Goal: Task Accomplishment & Management: Manage account settings

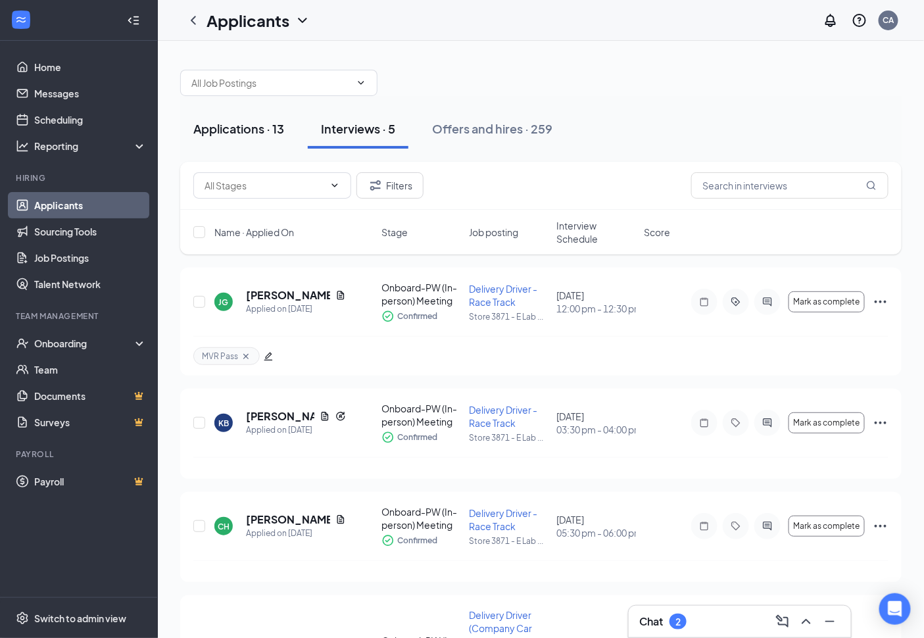
click at [278, 128] on div "Applications · 13" at bounding box center [238, 128] width 91 height 16
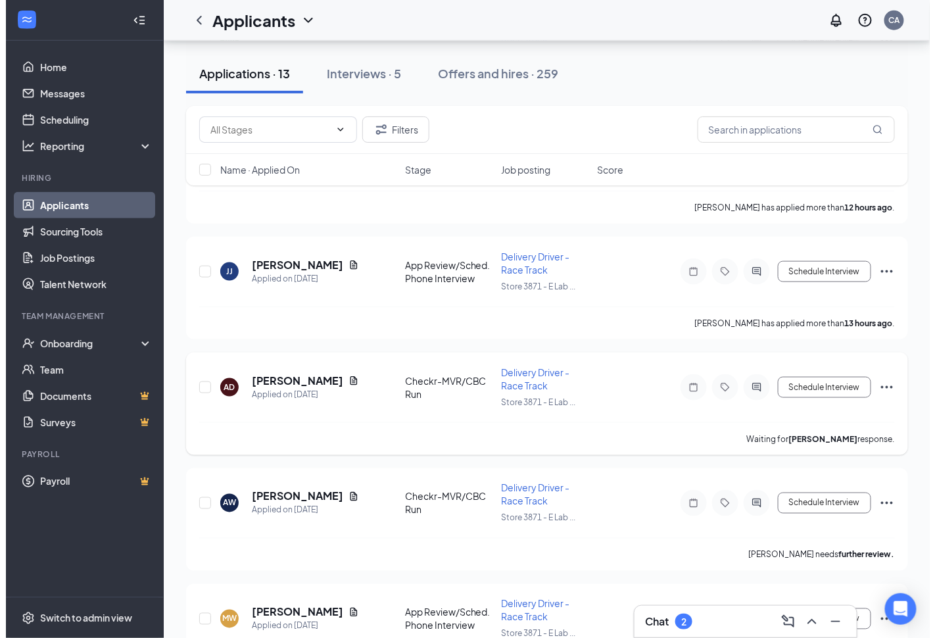
scroll to position [584, 0]
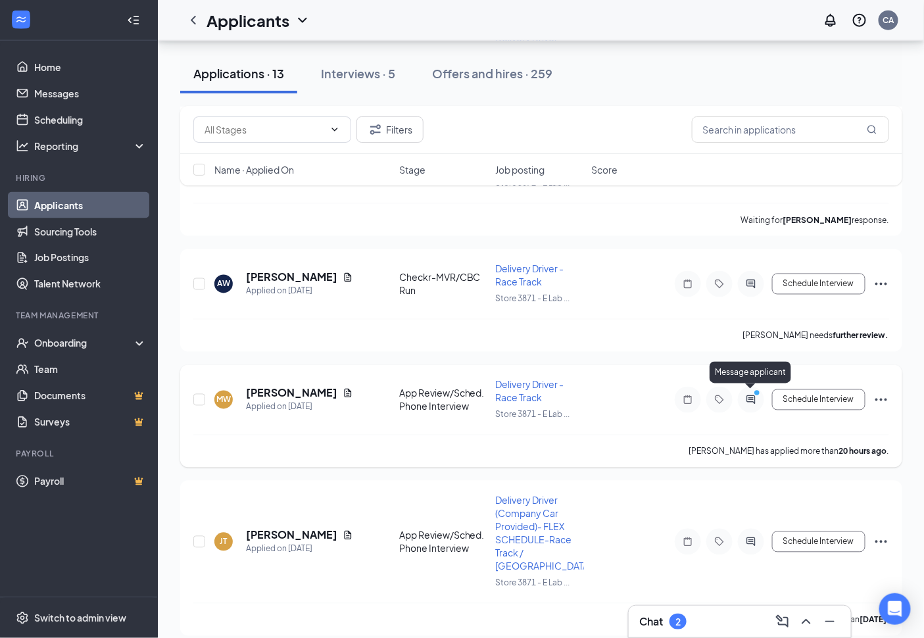
click at [758, 396] on icon "ActiveChat" at bounding box center [751, 400] width 16 height 11
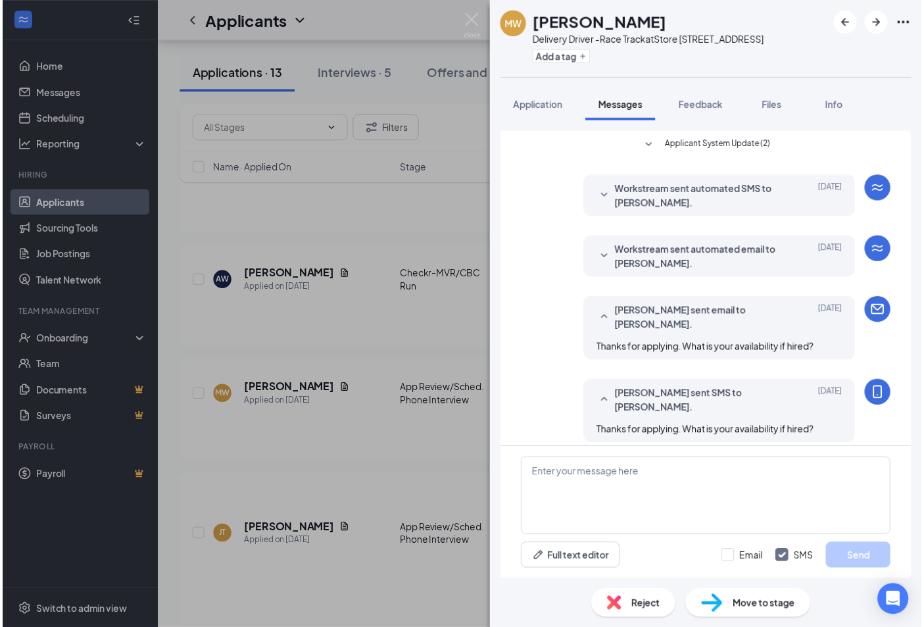
scroll to position [151, 0]
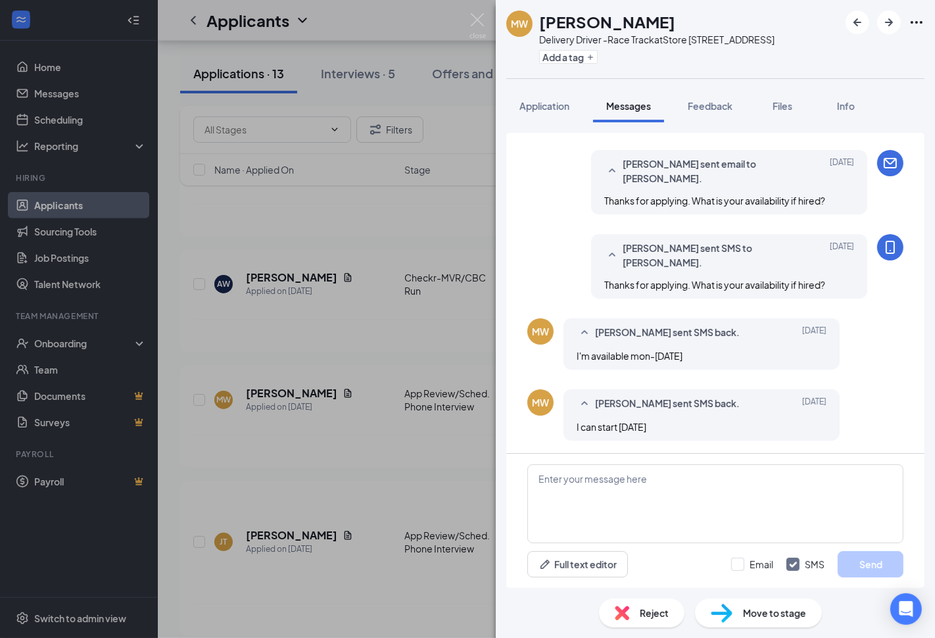
click at [672, 614] on div "Reject" at bounding box center [642, 613] width 86 height 29
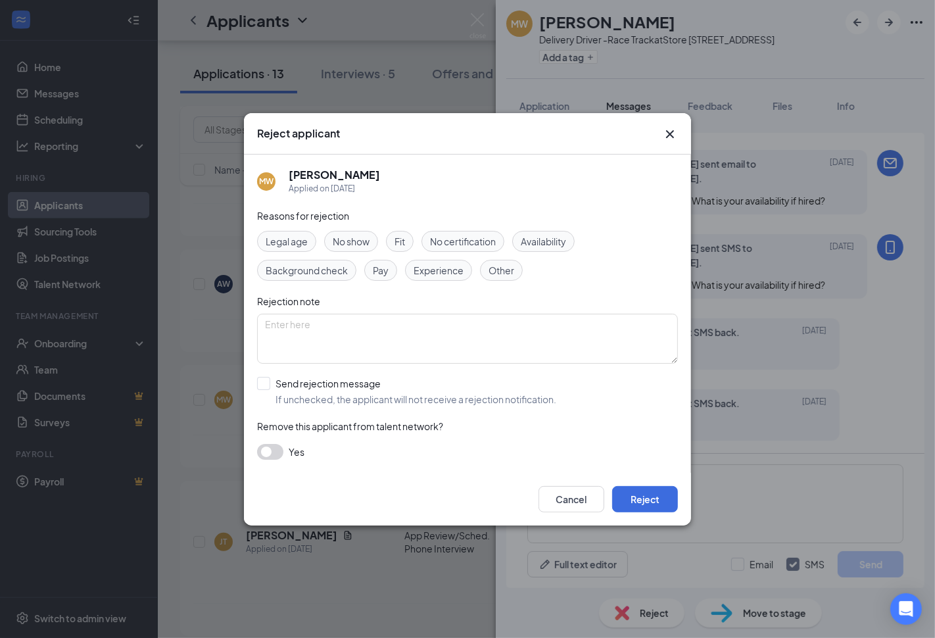
click at [545, 237] on span "Availability" at bounding box center [543, 241] width 45 height 14
click at [658, 491] on button "Reject" at bounding box center [645, 499] width 66 height 26
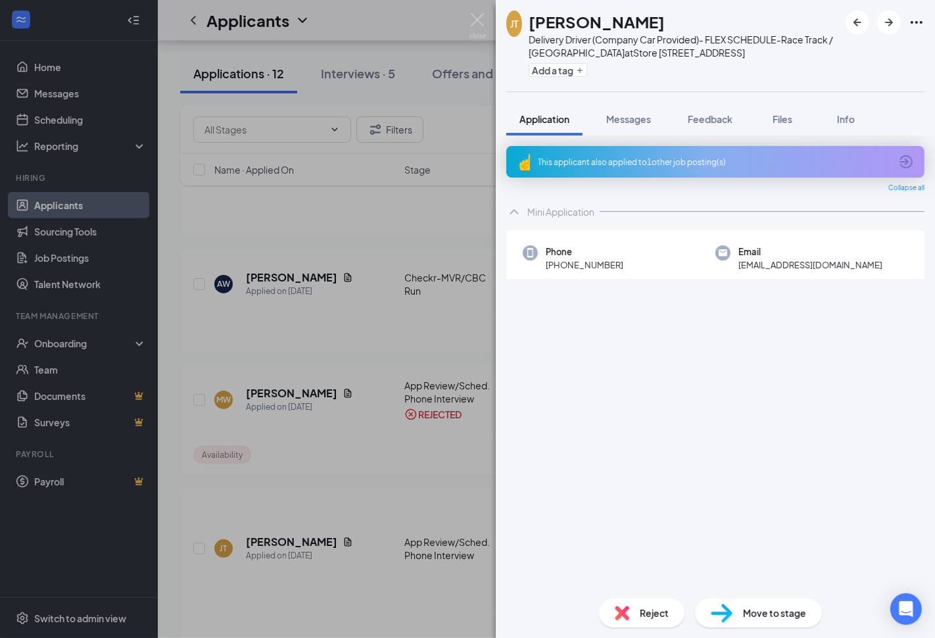
click at [435, 431] on div "[PERSON_NAME] Delivery Driver (Company Car Provided)- FLEX SCHEDULE-Race Track …" at bounding box center [467, 319] width 935 height 638
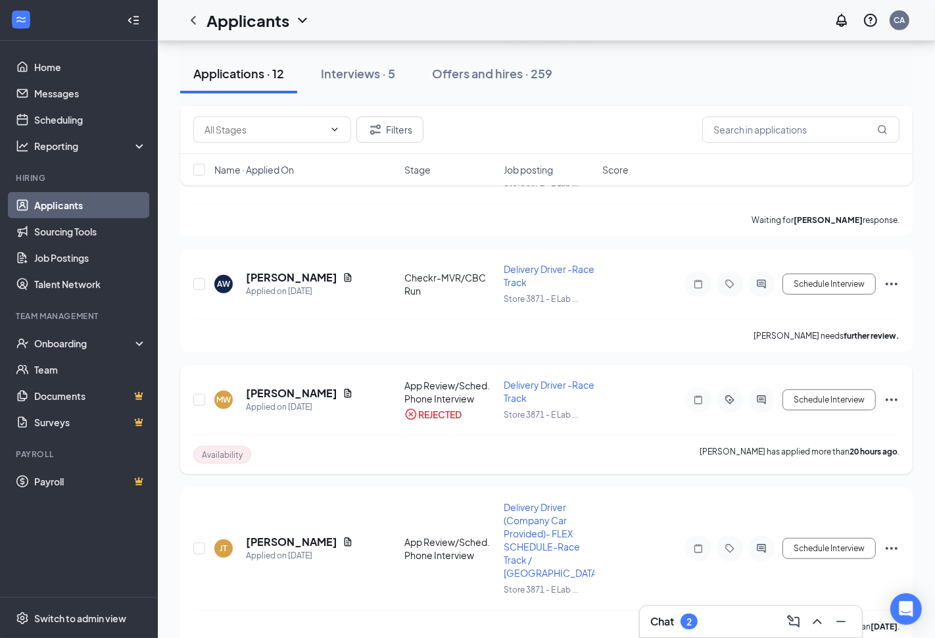
click at [470, 467] on div "Availability [PERSON_NAME] has applied more than 20 hours ago ." at bounding box center [546, 454] width 706 height 39
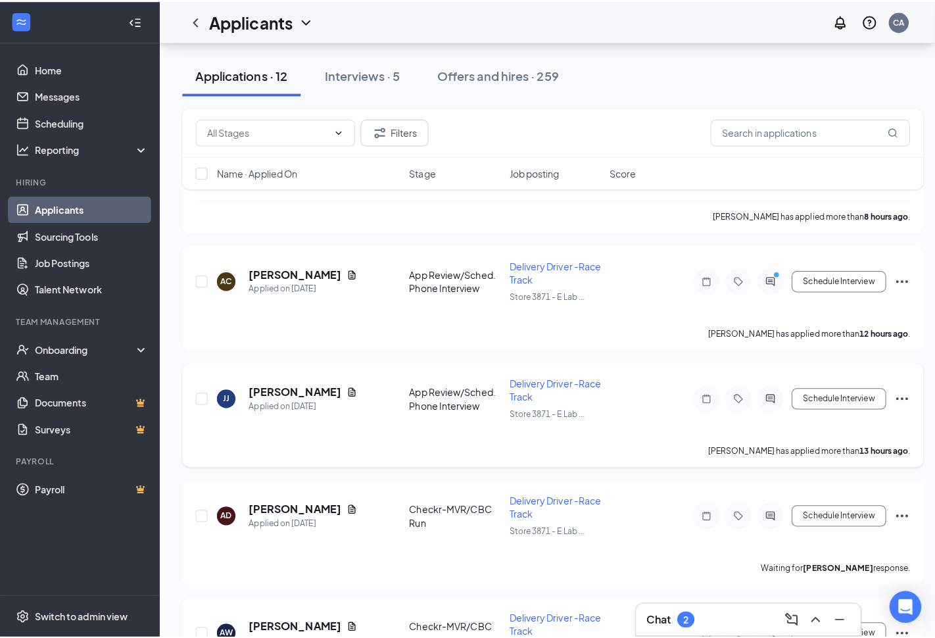
scroll to position [219, 0]
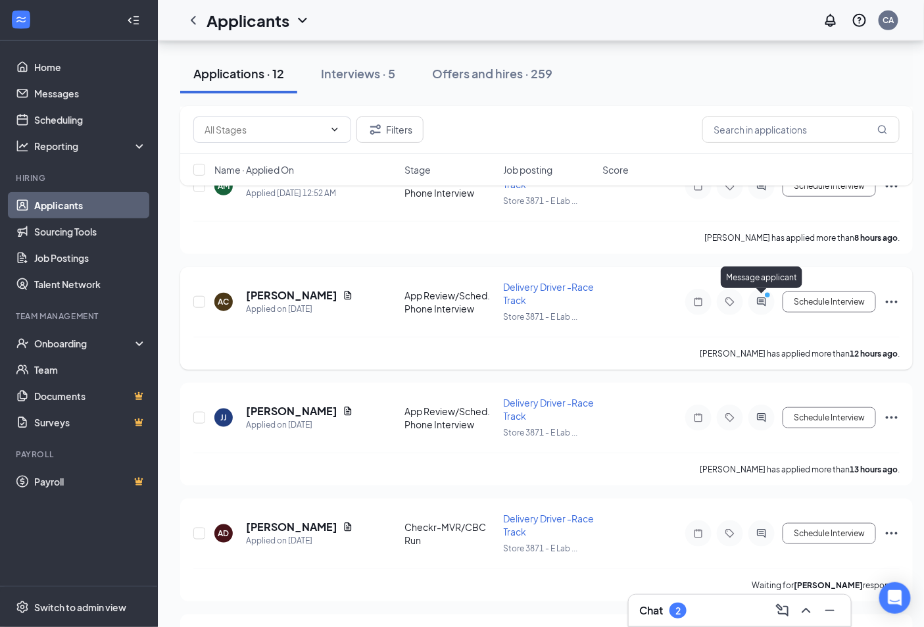
click at [768, 301] on icon "ActiveChat" at bounding box center [762, 302] width 16 height 11
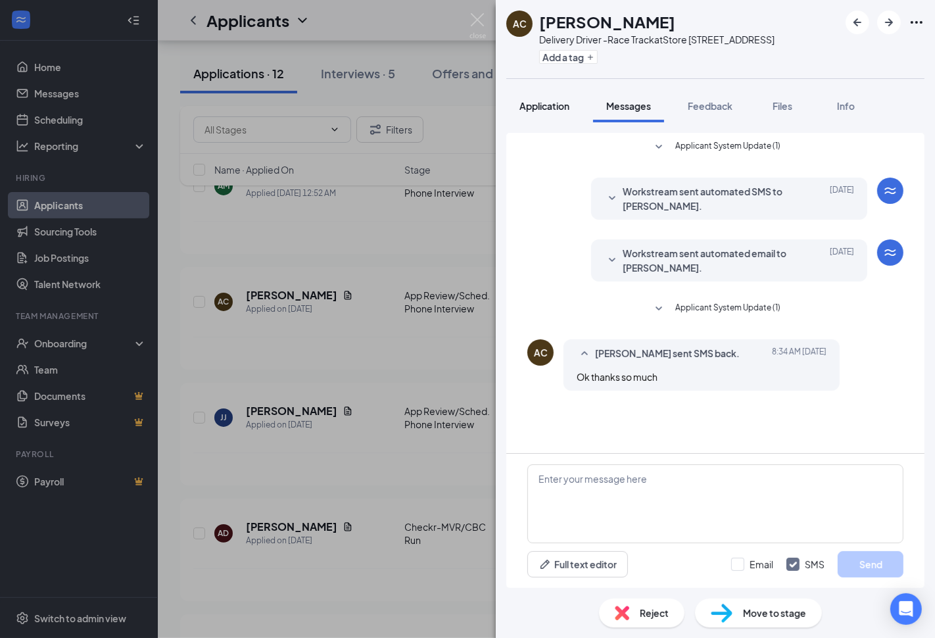
click at [533, 101] on span "Application" at bounding box center [545, 106] width 50 height 12
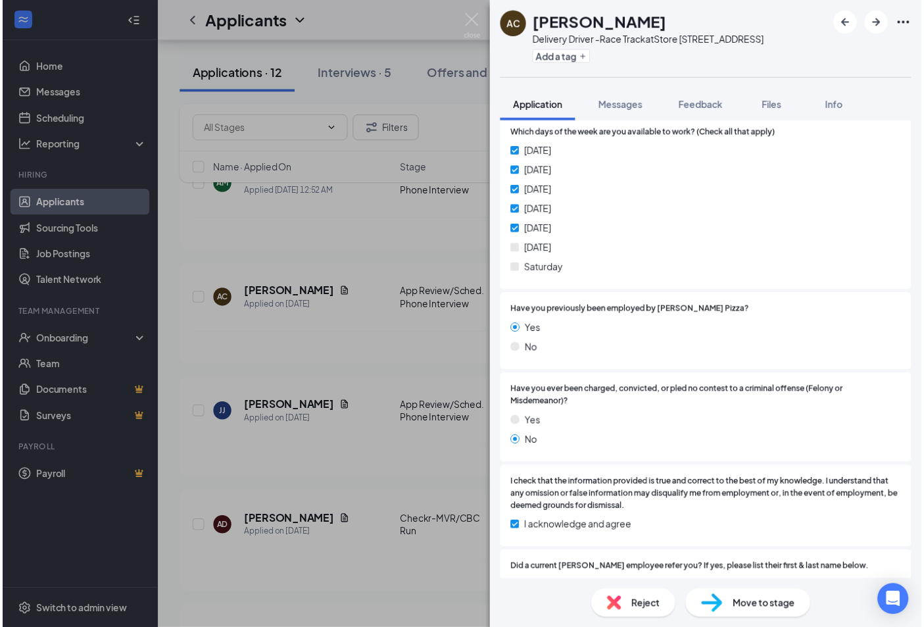
scroll to position [584, 0]
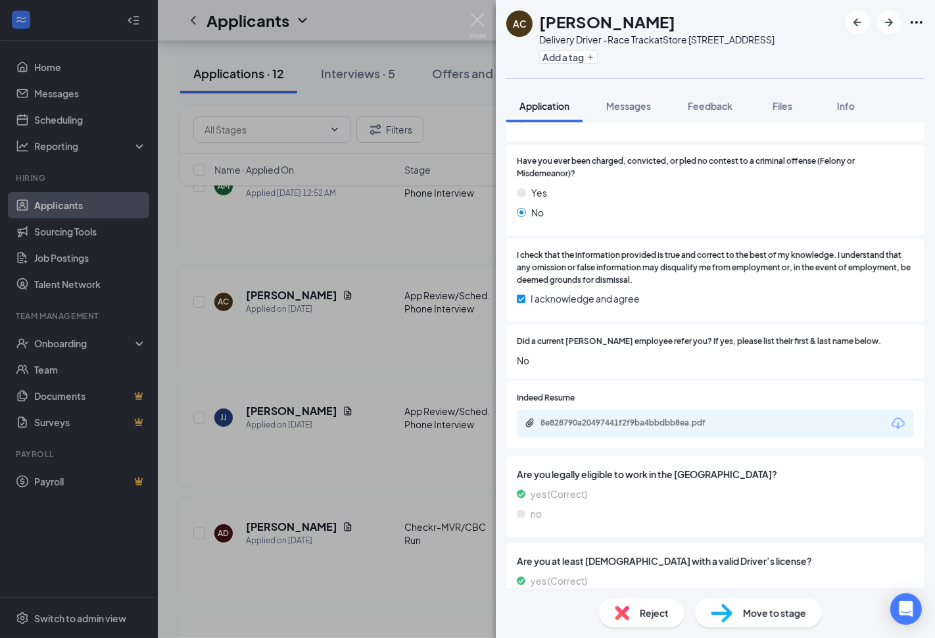
click at [687, 410] on div "8e828790a20497441f2f9ba4bbdbb8ea.pdf" at bounding box center [715, 424] width 397 height 28
click at [689, 418] on div "8e828790a20497441f2f9ba4bbdbb8ea.pdf" at bounding box center [631, 424] width 213 height 12
click at [431, 326] on div "AC [PERSON_NAME] Delivery Driver -Race Track at Store [STREET_ADDRESS] Add a ta…" at bounding box center [467, 319] width 935 height 638
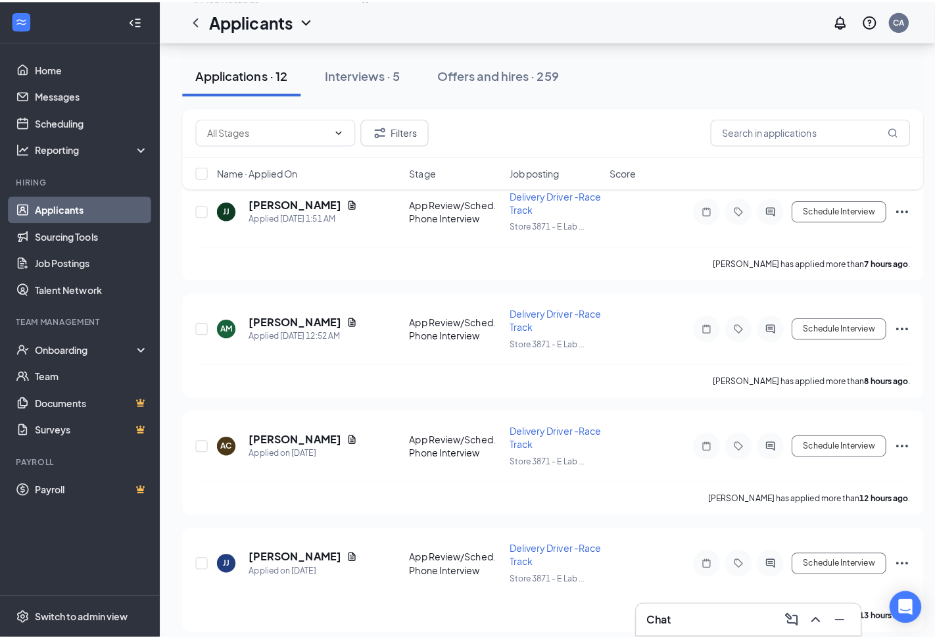
scroll to position [73, 0]
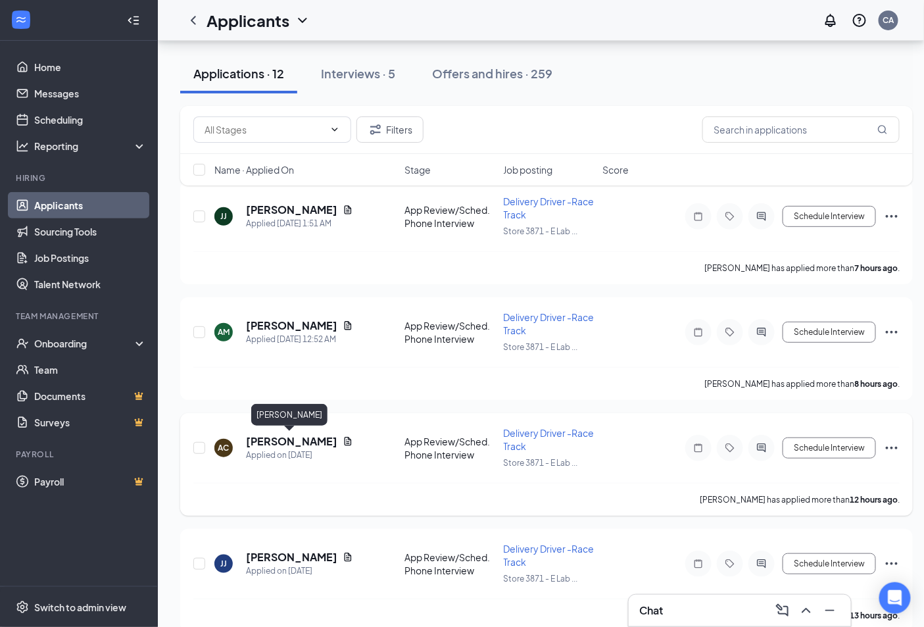
click at [308, 437] on h5 "[PERSON_NAME]" at bounding box center [291, 441] width 91 height 14
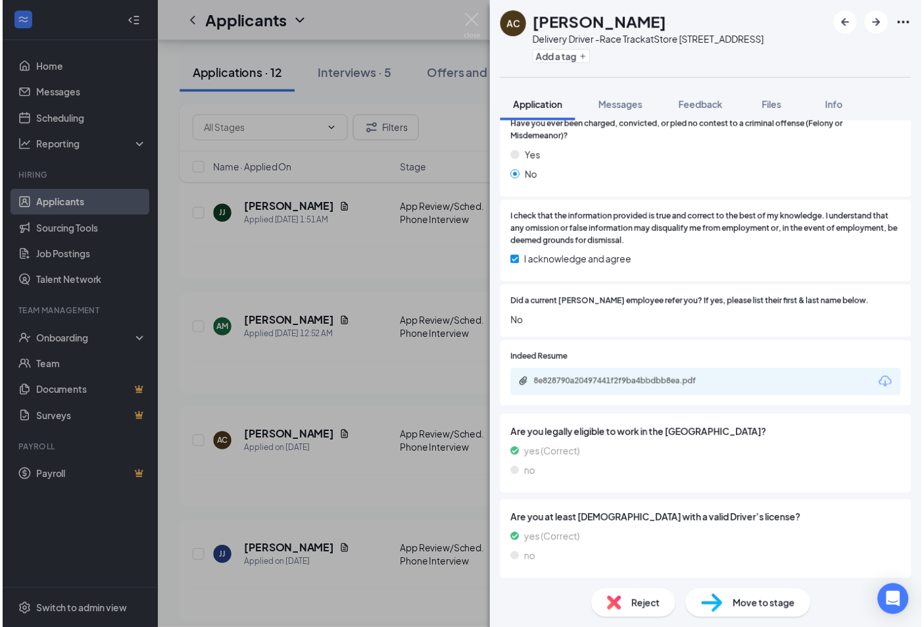
scroll to position [658, 0]
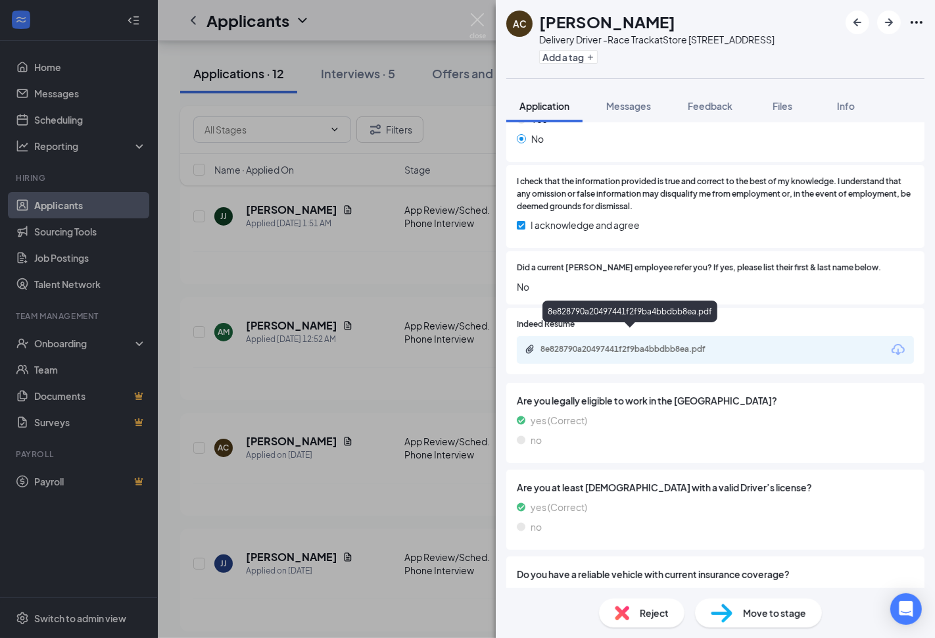
click at [658, 344] on div "8e828790a20497441f2f9ba4bbdbb8ea.pdf" at bounding box center [633, 349] width 184 height 11
click at [436, 389] on div "AC [PERSON_NAME] Delivery Driver -Race Track at Store [STREET_ADDRESS] Add a ta…" at bounding box center [467, 319] width 935 height 638
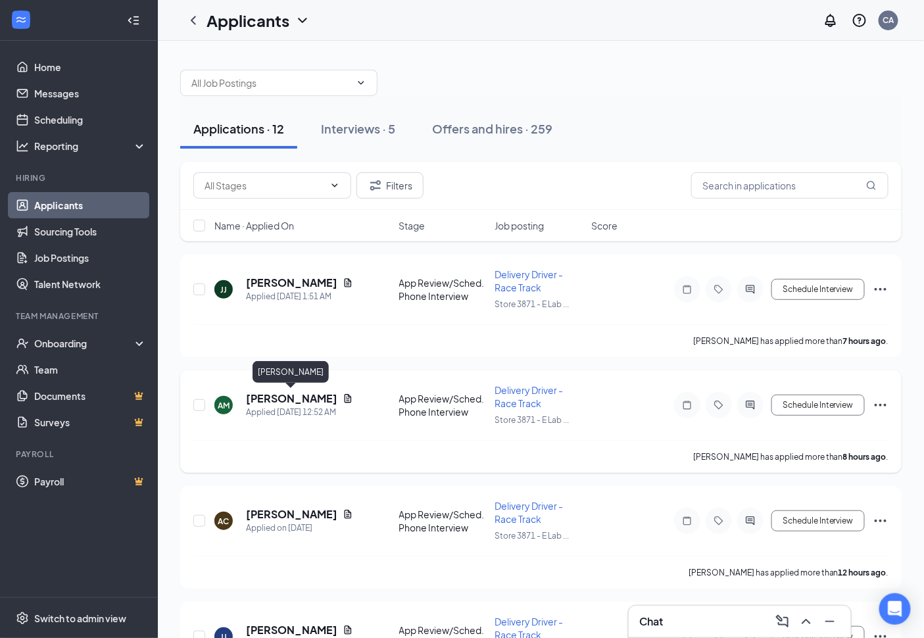
click at [308, 399] on h5 "[PERSON_NAME]" at bounding box center [291, 398] width 91 height 14
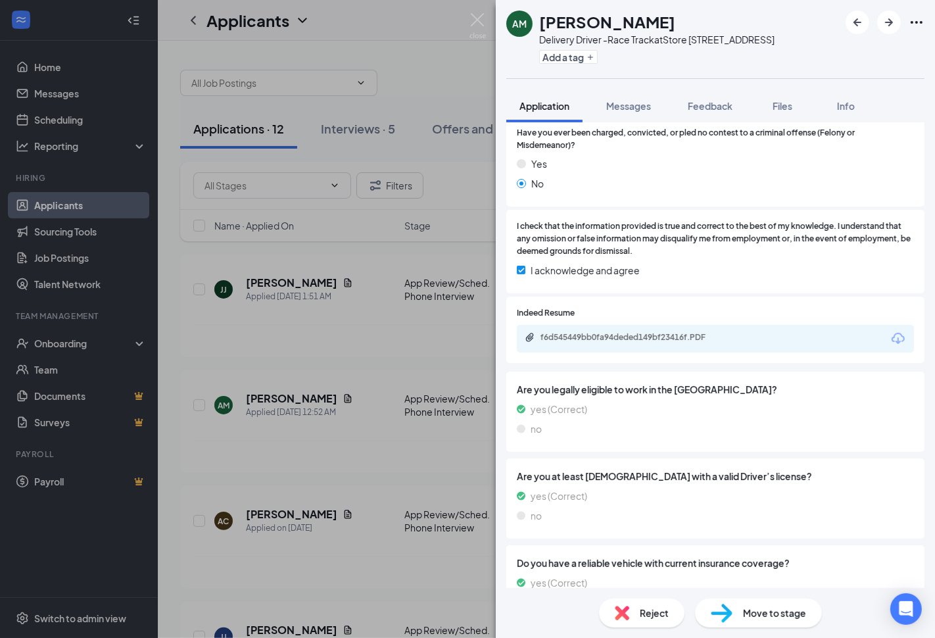
scroll to position [584, 0]
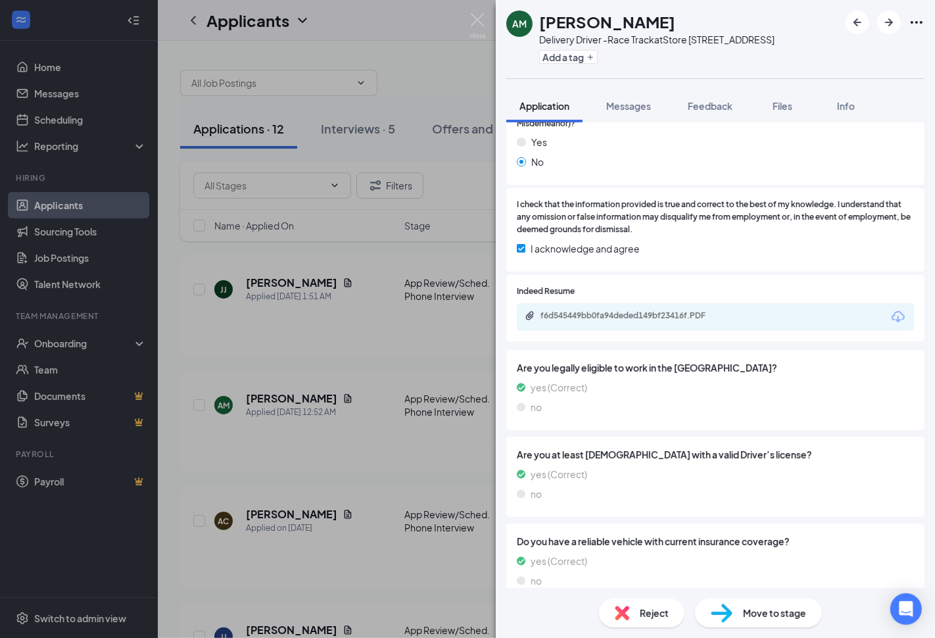
click at [469, 362] on div "AM [PERSON_NAME] Delivery Driver -Race Track at Store [STREET_ADDRESS] Add a ta…" at bounding box center [467, 319] width 935 height 638
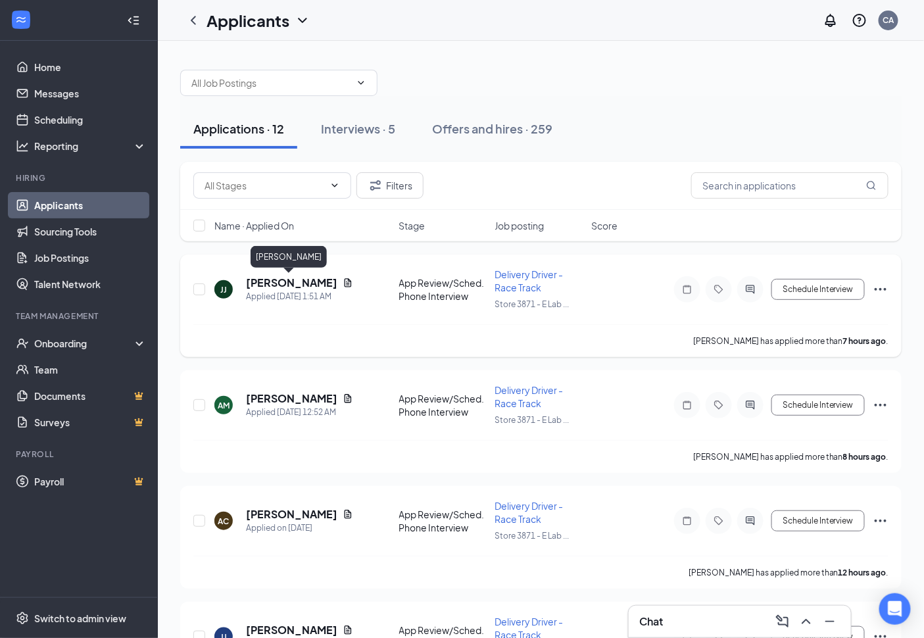
click at [314, 287] on h5 "[PERSON_NAME]" at bounding box center [291, 283] width 91 height 14
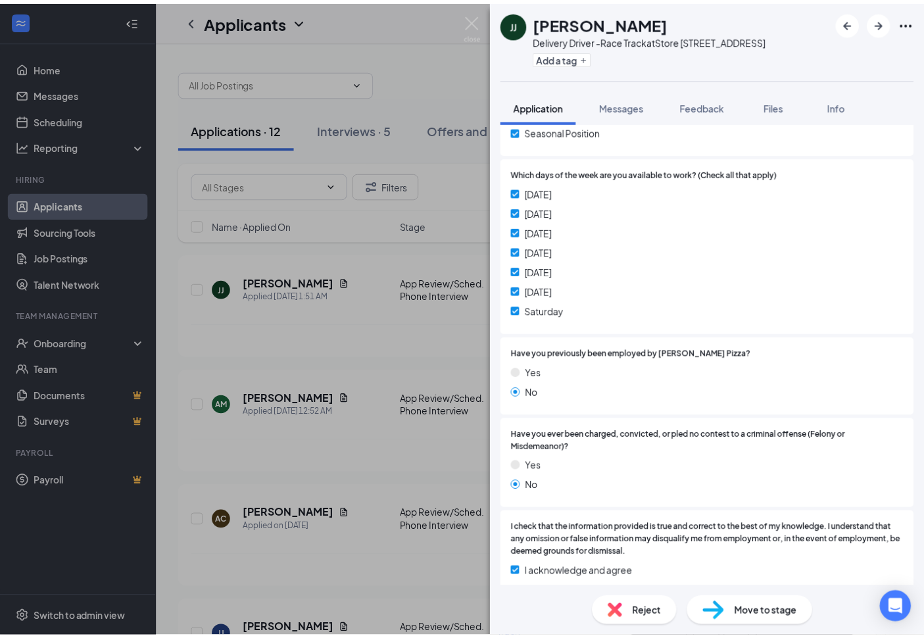
scroll to position [292, 0]
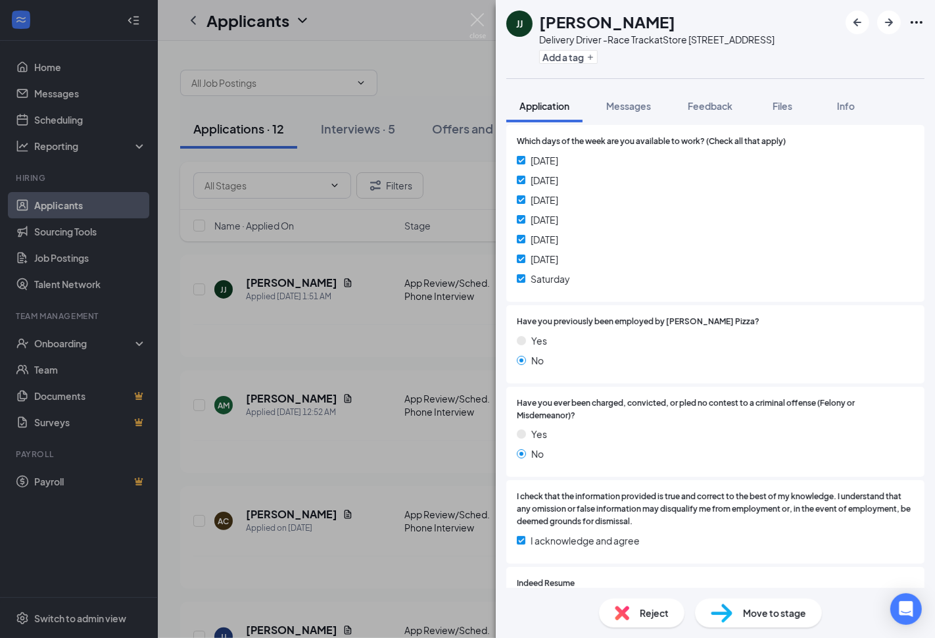
click at [448, 312] on div "[PERSON_NAME] Jayden [PERSON_NAME] Delivery Driver -Race Track at Store [STREET…" at bounding box center [467, 319] width 935 height 638
click at [384, 129] on div "Interviews · 5" at bounding box center [358, 128] width 74 height 16
click at [366, 126] on div "Interviews · 5" at bounding box center [358, 128] width 74 height 16
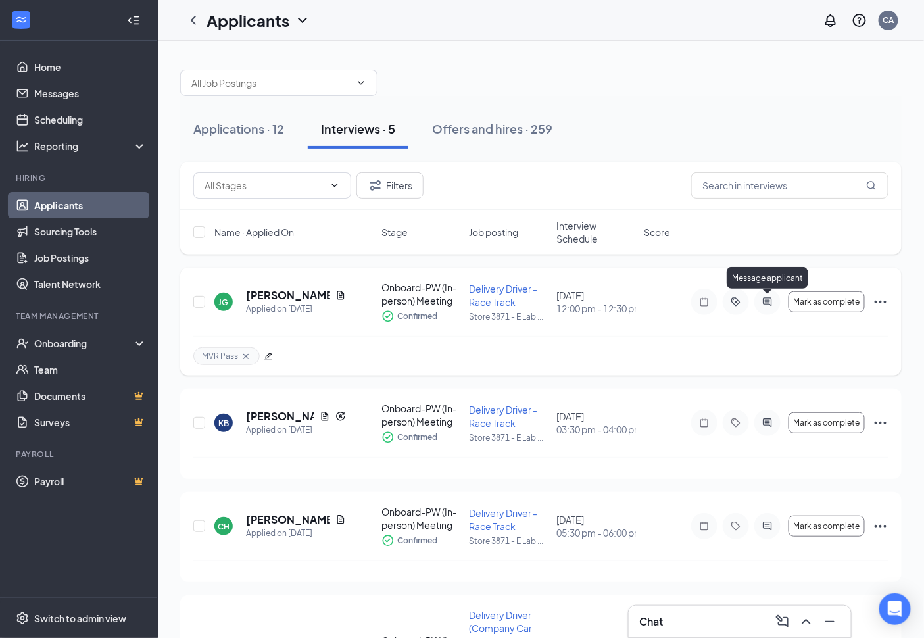
click at [767, 307] on icon "ActiveChat" at bounding box center [768, 302] width 16 height 11
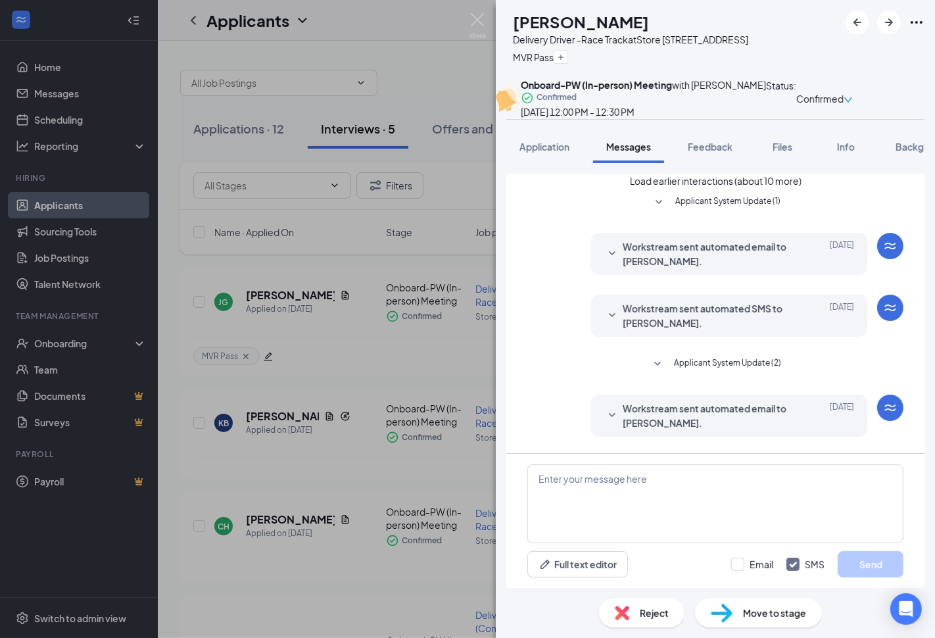
click at [766, 230] on div "Load earlier interactions (about 10 more) Applicant System Update (1) Workstrea…" at bounding box center [716, 424] width 376 height 500
click at [777, 188] on button "Load earlier interactions (about 10 more)" at bounding box center [716, 181] width 172 height 14
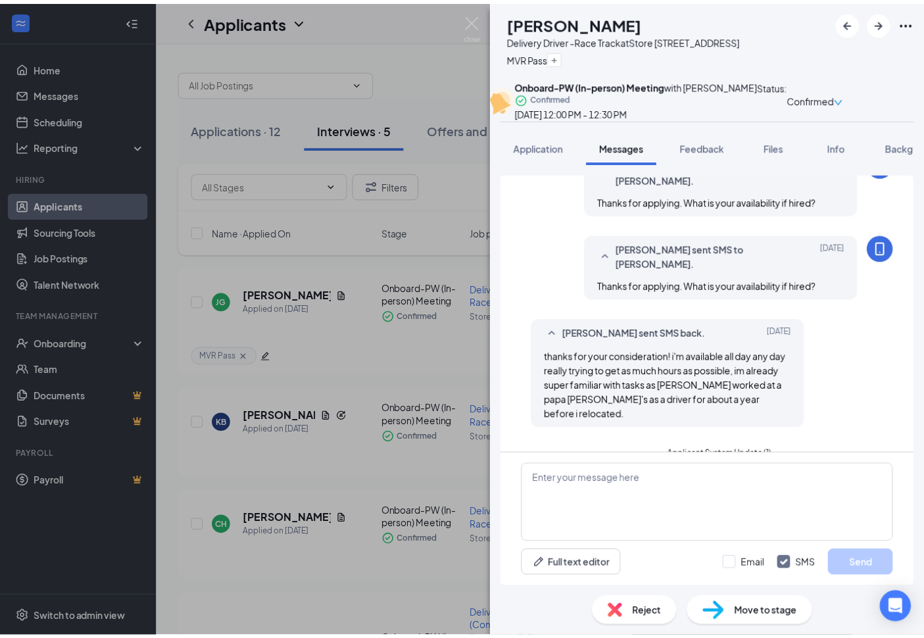
scroll to position [292, 0]
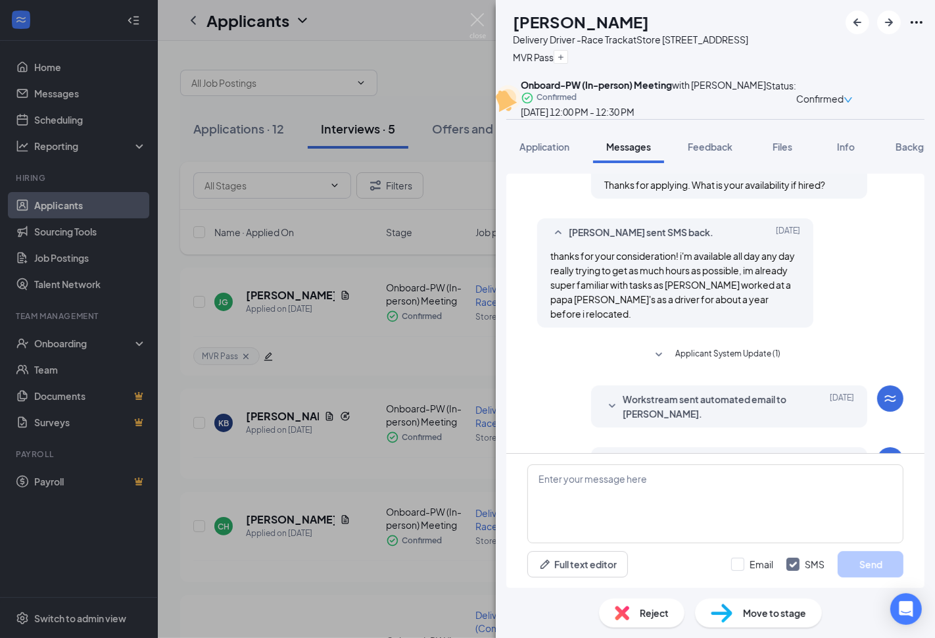
click at [426, 383] on div "[PERSON_NAME] [PERSON_NAME] Delivery Driver -Race Track at Store [STREET_ADDRES…" at bounding box center [467, 319] width 935 height 638
